Goal: Find specific page/section: Find specific page/section

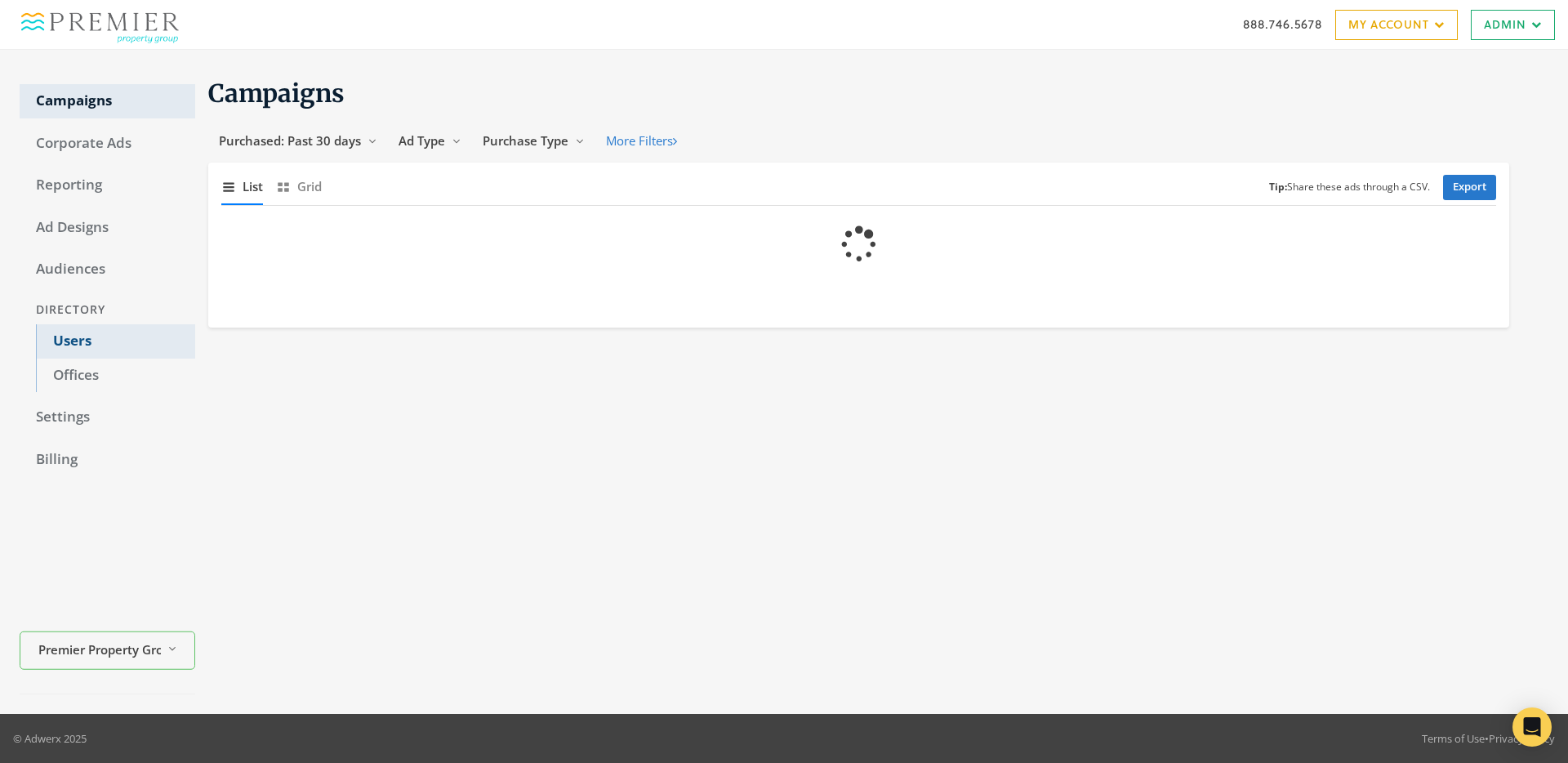
click at [74, 343] on link "Users" at bounding box center [115, 341] width 159 height 34
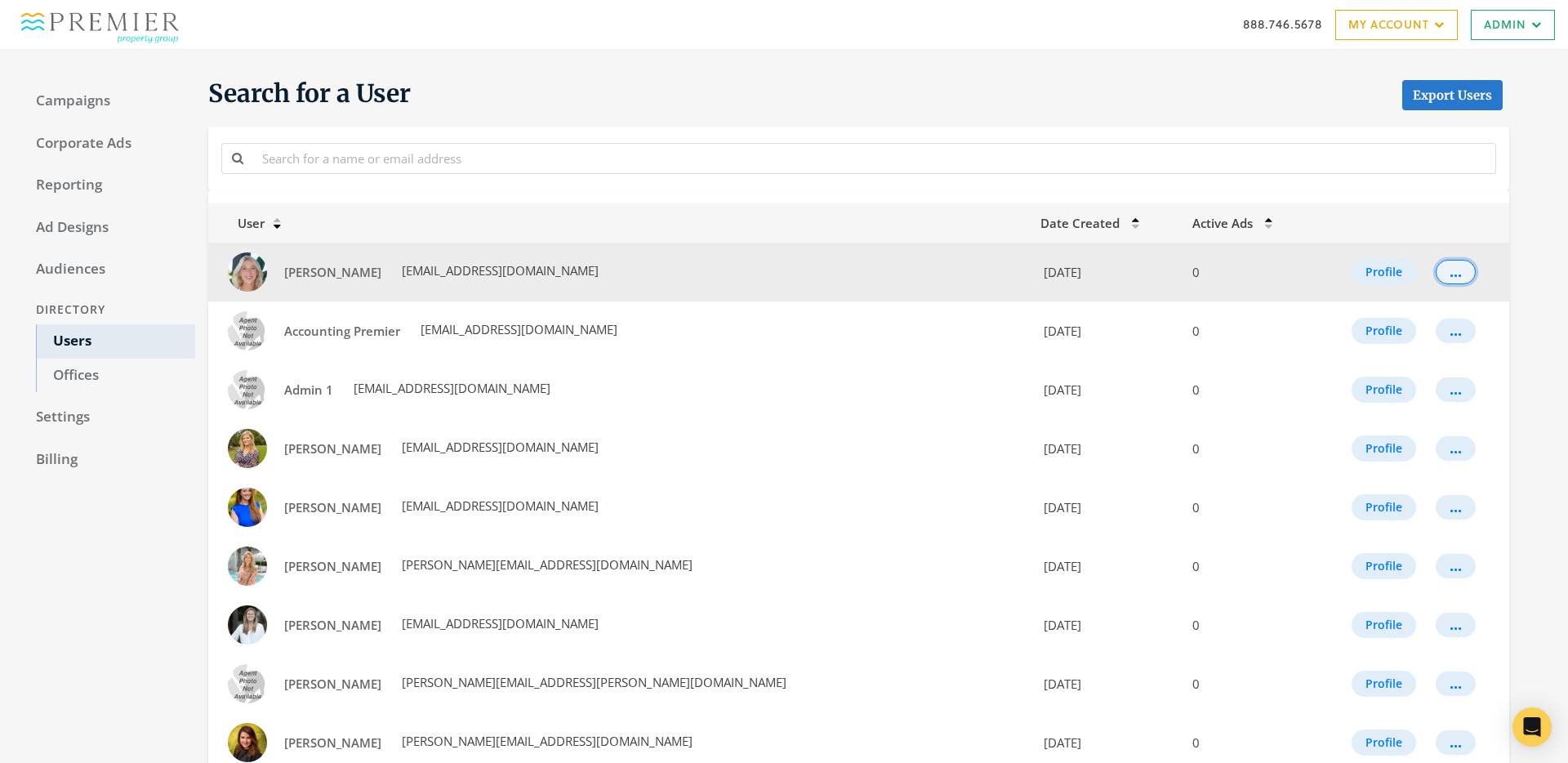
click at [1450, 273] on div "..." at bounding box center [1456, 272] width 12 height 2
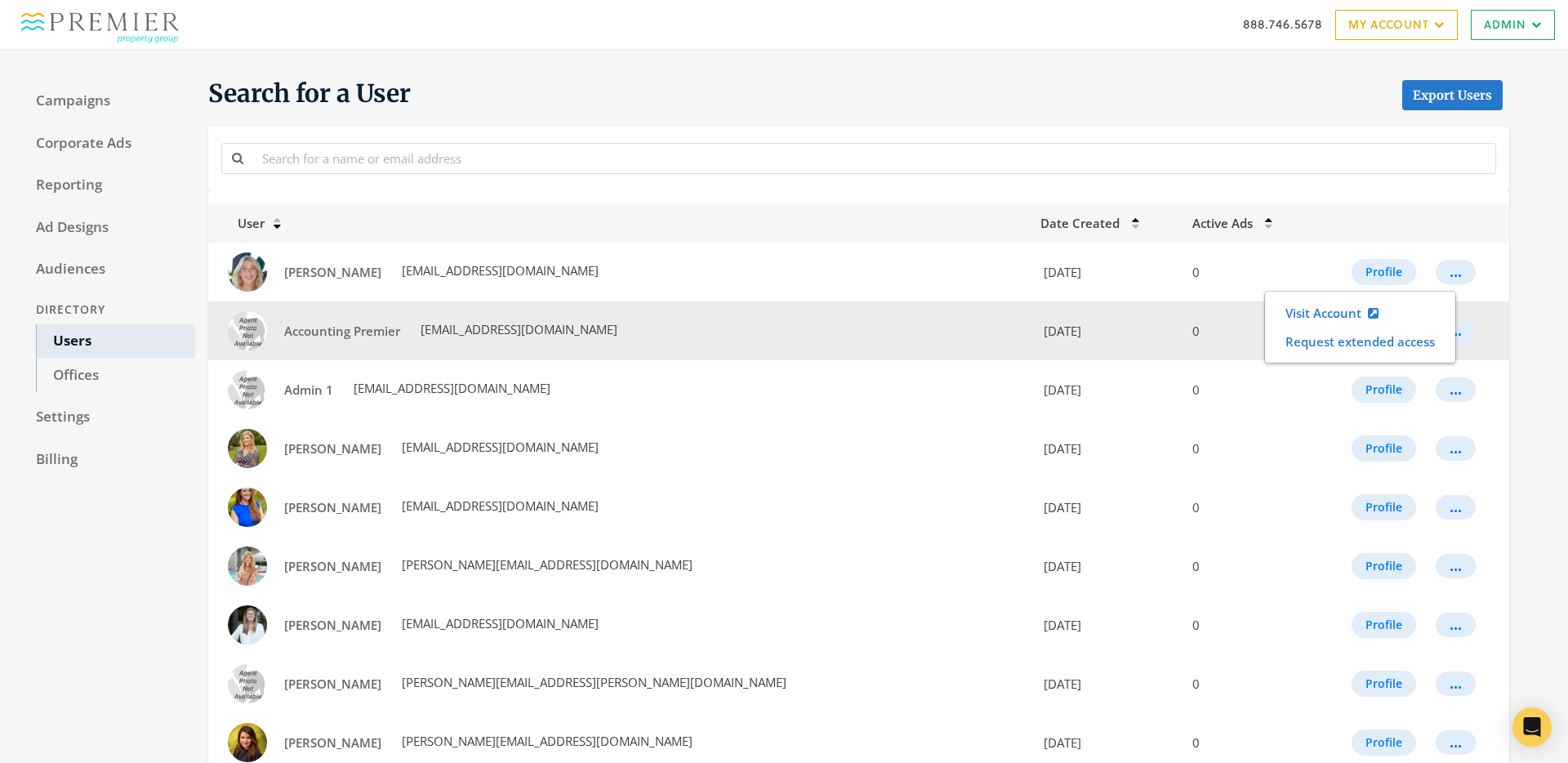
click at [1508, 329] on td "..." at bounding box center [1468, 330] width 83 height 59
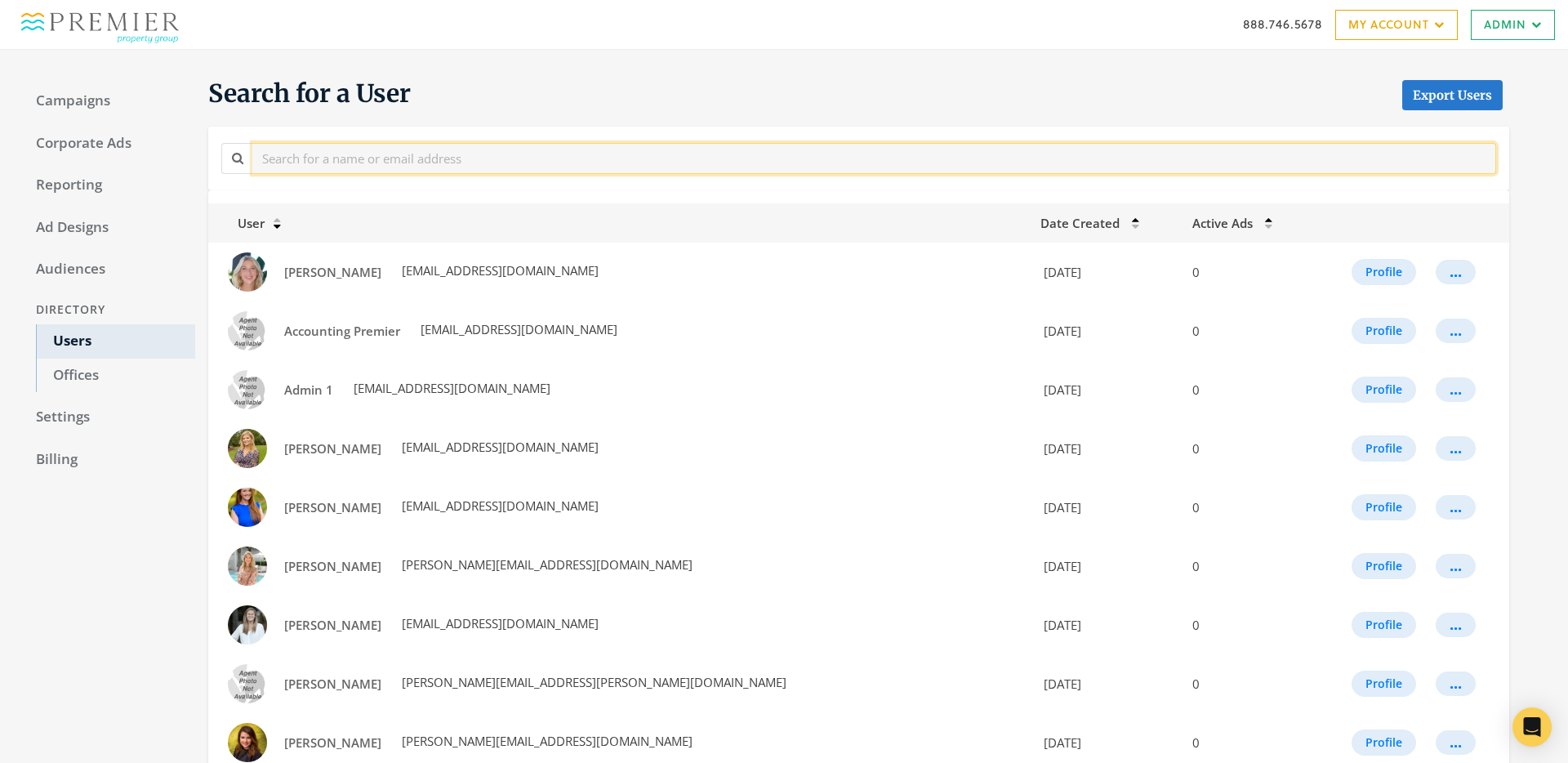
click at [979, 164] on input "text" at bounding box center [874, 158] width 1244 height 30
paste input "No Account Profiles were found. Create profiles via the user roster and try aga…"
type input "No Account Profiles were found. Create profiles via the user roster and try aga…"
click at [427, 165] on input "text" at bounding box center [874, 158] width 1244 height 30
paste input "[EMAIL_ADDRESS][DOMAIN_NAME]"
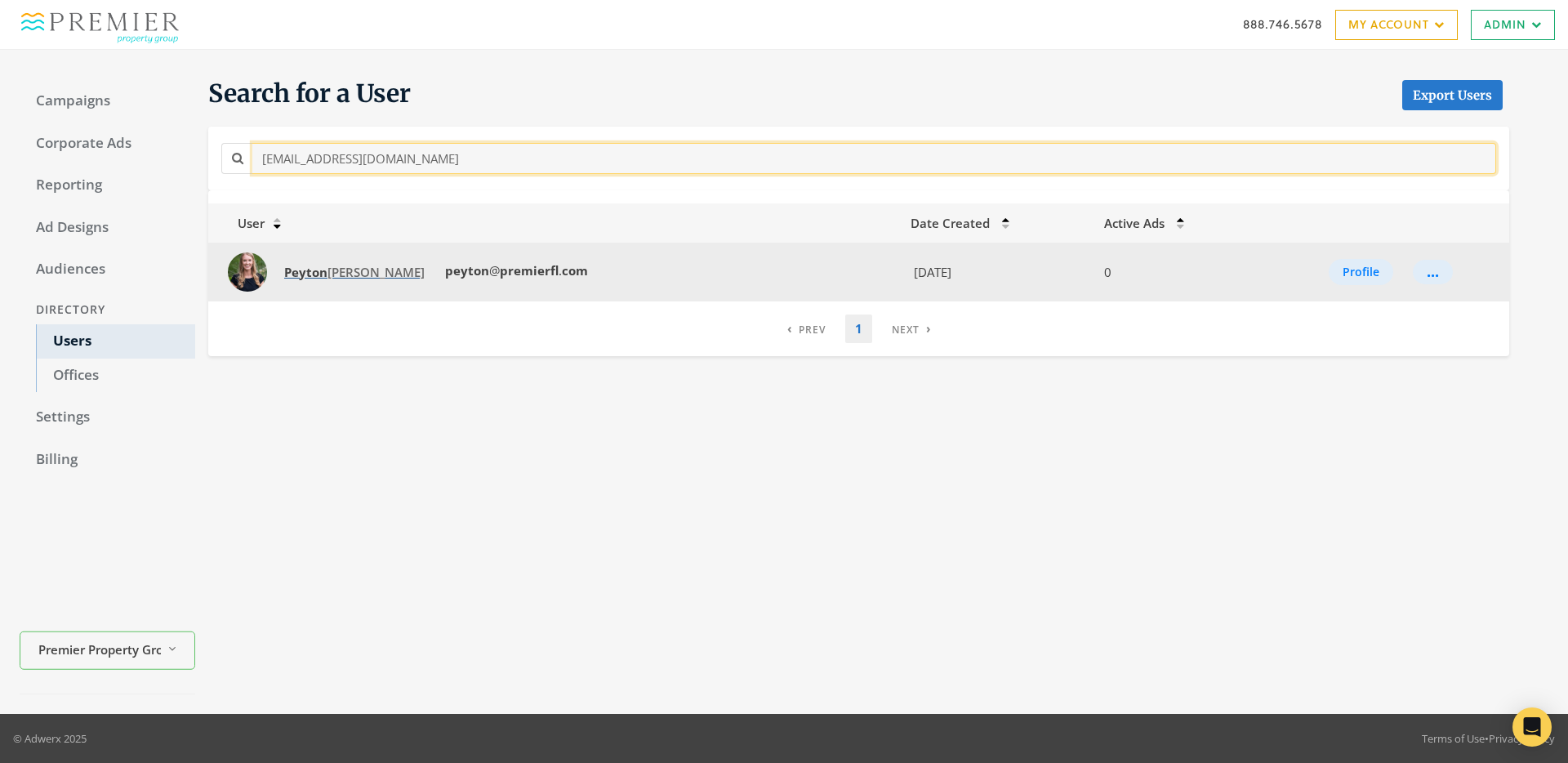
type input "[EMAIL_ADDRESS][DOMAIN_NAME]"
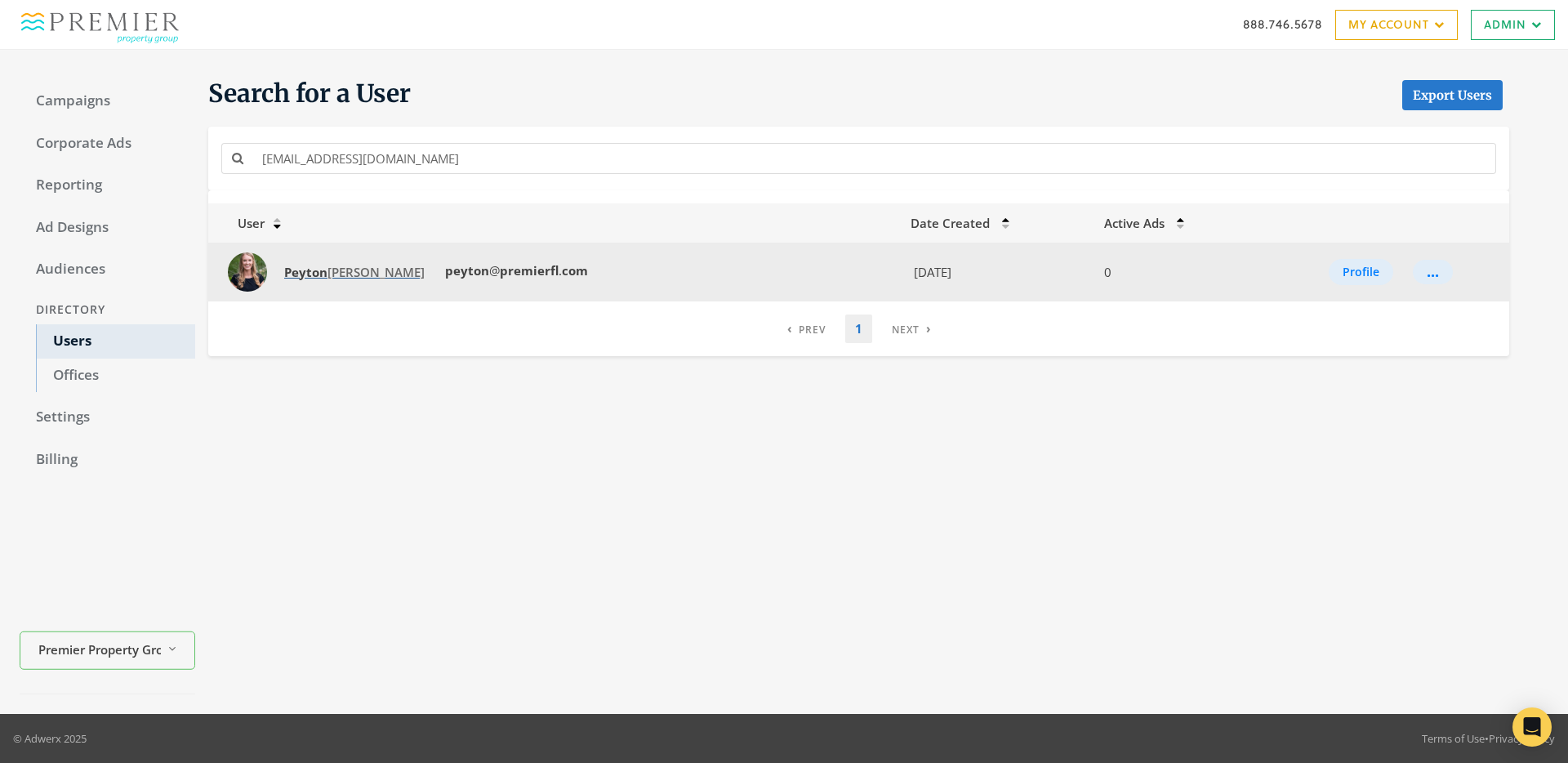
click at [353, 276] on span "[PERSON_NAME]" at bounding box center [354, 272] width 140 height 17
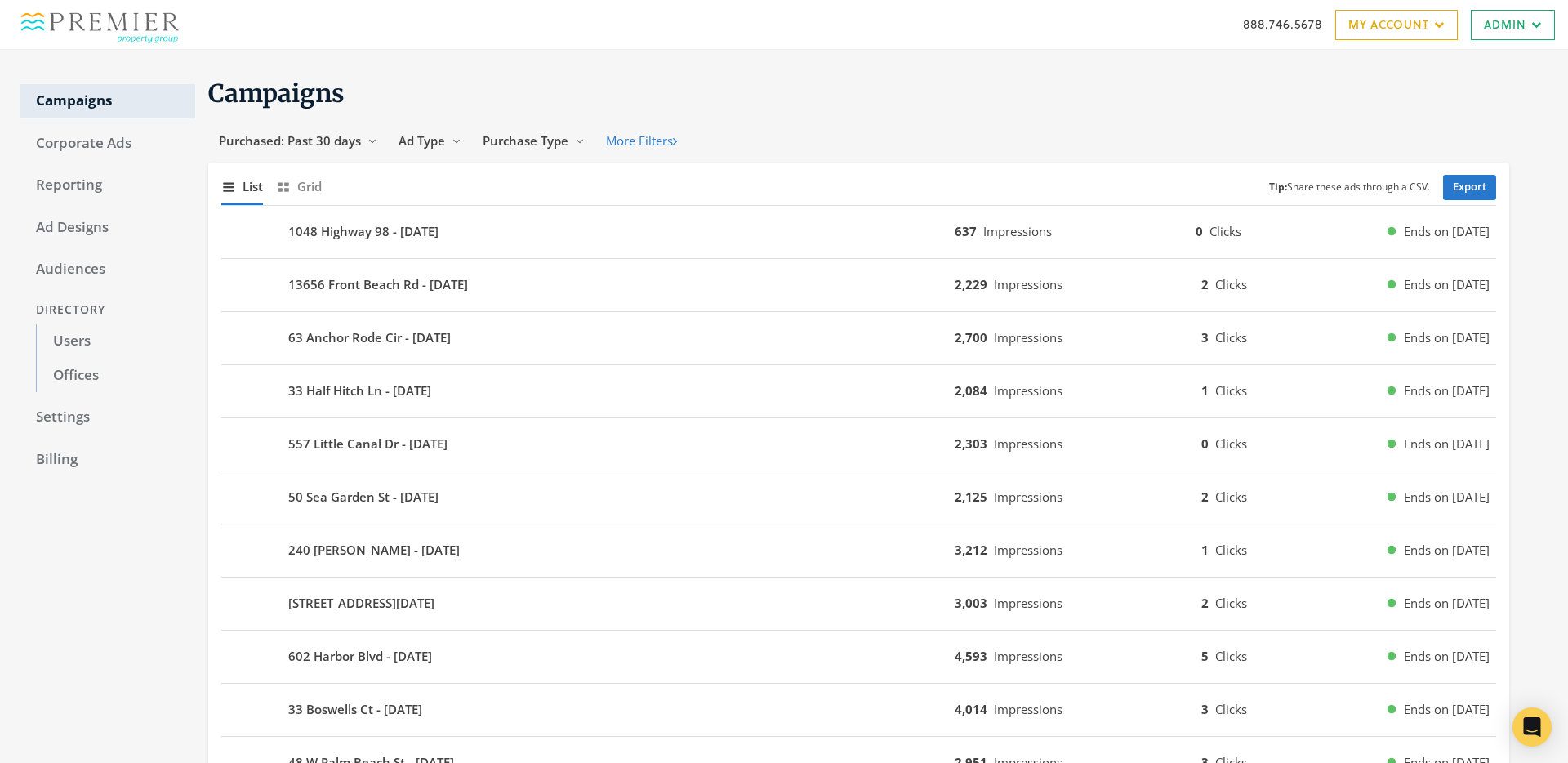
click at [804, 90] on h1 "Campaigns" at bounding box center [859, 93] width 1302 height 32
click at [99, 336] on link "Users" at bounding box center [115, 341] width 159 height 34
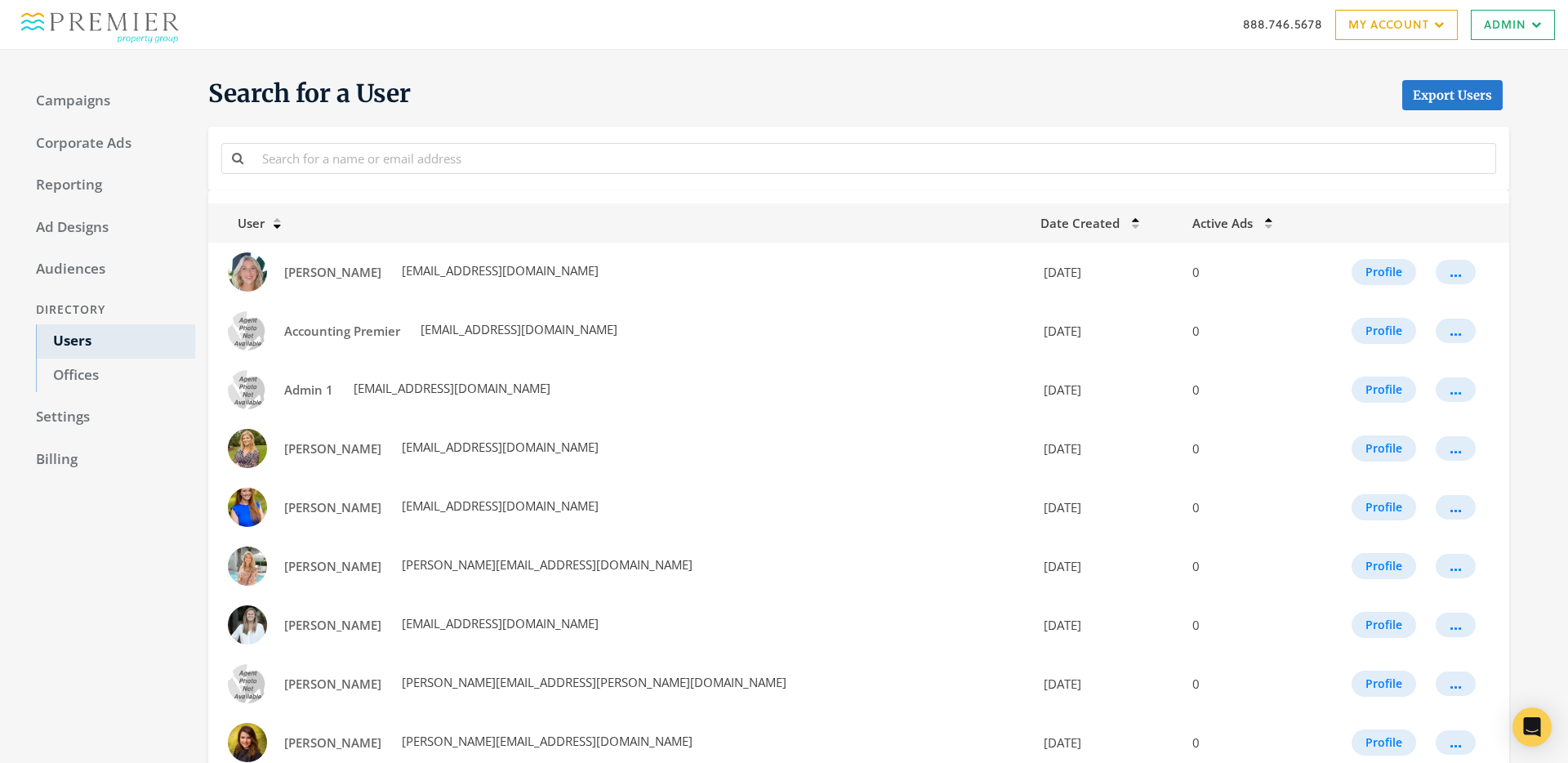
click at [185, 562] on div "Campaigns Corporate Ads Reporting Ad Designs Audiences Directory Users Offices …" at bounding box center [108, 771] width 176 height 1404
click at [1377, 26] on link "My Account" at bounding box center [1397, 25] width 123 height 30
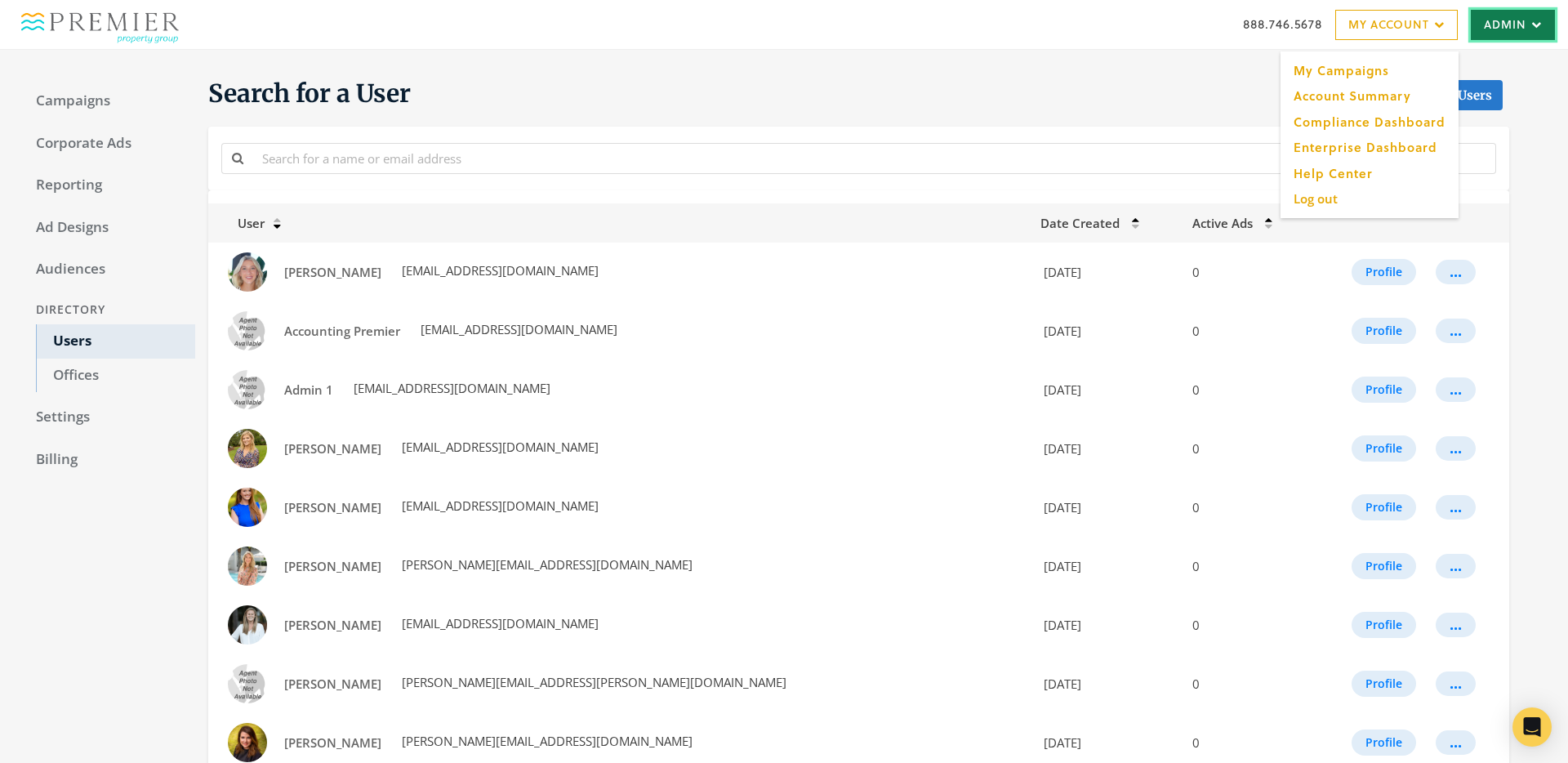
click at [1503, 28] on link "Admin" at bounding box center [1512, 25] width 84 height 30
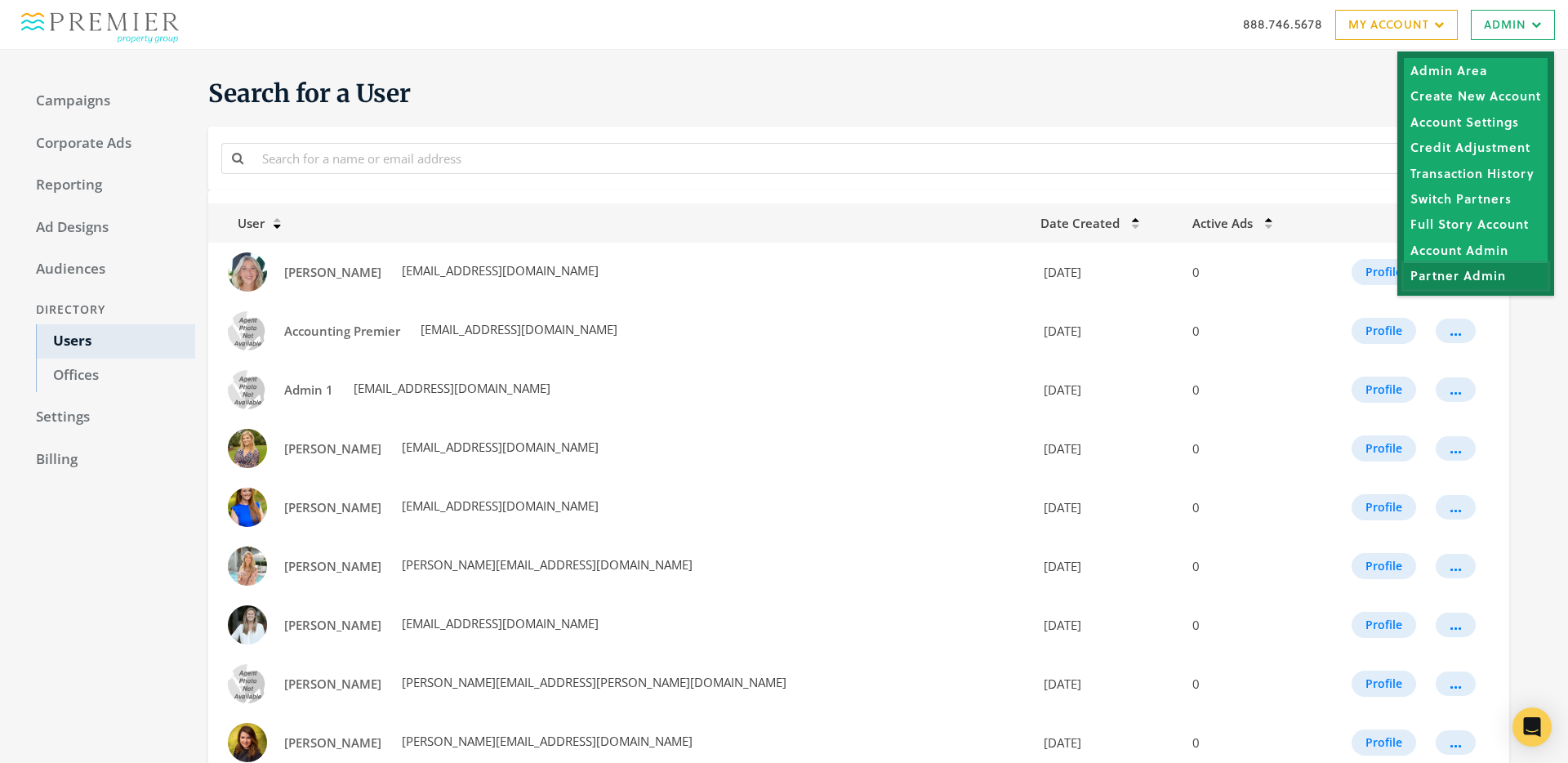
click at [1482, 275] on link "Partner Admin" at bounding box center [1475, 276] width 144 height 26
